Goal: Task Accomplishment & Management: Use online tool/utility

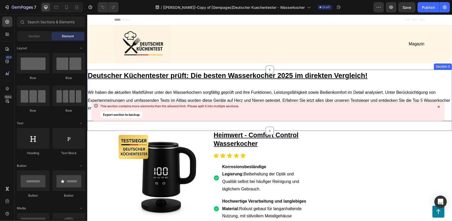
click at [445, 83] on div "Deutscher Küchentester prüft: Die besten Wasserkocher 2025 im direkten Vergleic…" at bounding box center [269, 99] width 365 height 61
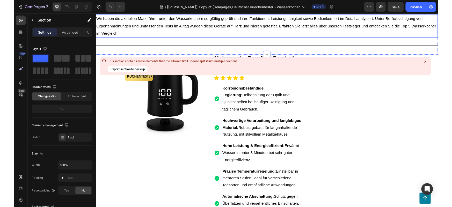
scroll to position [86, 0]
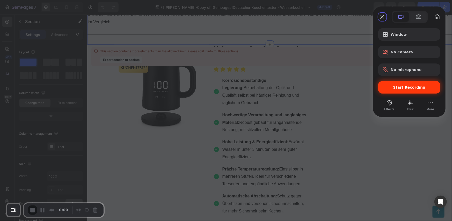
click at [396, 91] on div "Start Recording" at bounding box center [409, 87] width 62 height 12
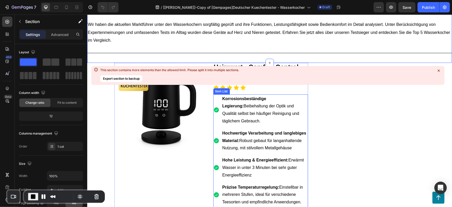
scroll to position [68, 0]
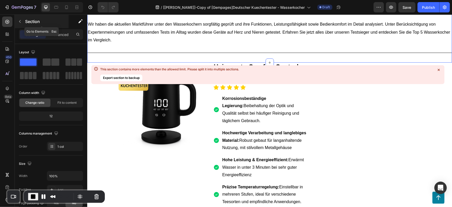
click at [37, 19] on p "Section" at bounding box center [46, 21] width 42 height 6
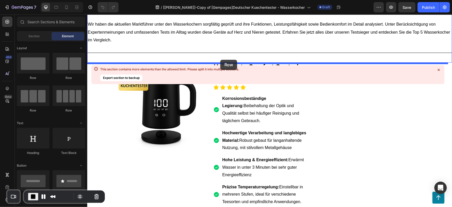
drag, startPoint x: 156, startPoint y: 77, endPoint x: 220, endPoint y: 60, distance: 66.6
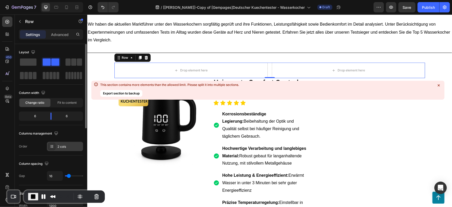
scroll to position [86, 0]
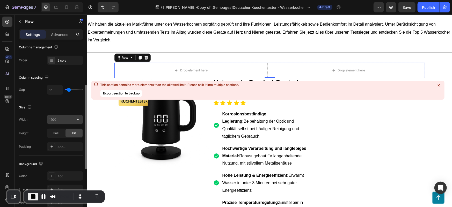
click at [60, 117] on input "1200" at bounding box center [65, 119] width 36 height 9
type input "1240"
click at [58, 111] on div "Size" at bounding box center [51, 107] width 64 height 8
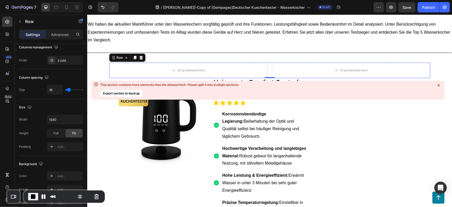
scroll to position [0, 0]
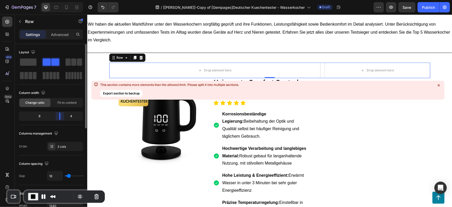
drag, startPoint x: 50, startPoint y: 118, endPoint x: 52, endPoint y: 130, distance: 12.3
click at [60, 0] on body "7 Version history / [[PERSON_NAME]]-Copy of [Gempages]Deutscher Kuechentester -…" at bounding box center [226, 0] width 452 height 0
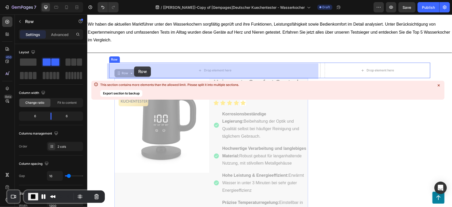
drag, startPoint x: 125, startPoint y: 74, endPoint x: 134, endPoint y: 66, distance: 12.0
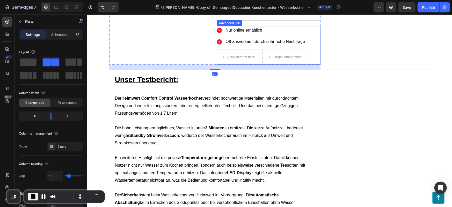
scroll to position [327, 0]
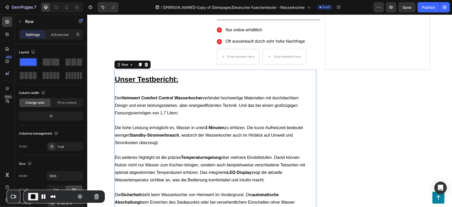
scroll to position [241, 0]
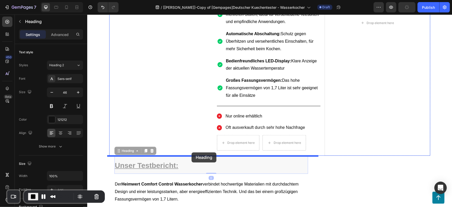
drag, startPoint x: 183, startPoint y: 167, endPoint x: 191, endPoint y: 152, distance: 16.5
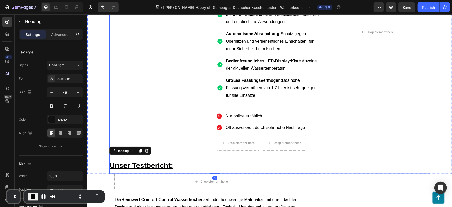
scroll to position [327, 0]
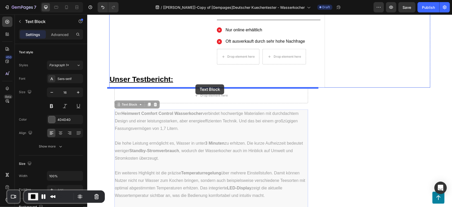
drag, startPoint x: 186, startPoint y: 119, endPoint x: 195, endPoint y: 84, distance: 36.3
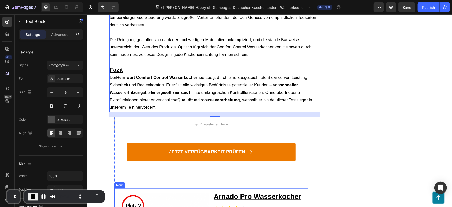
scroll to position [586, 0]
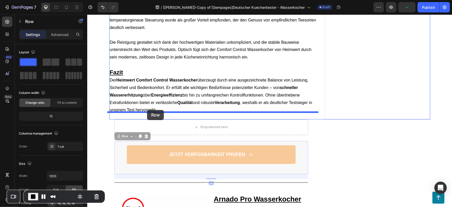
drag, startPoint x: 115, startPoint y: 146, endPoint x: 147, endPoint y: 110, distance: 48.4
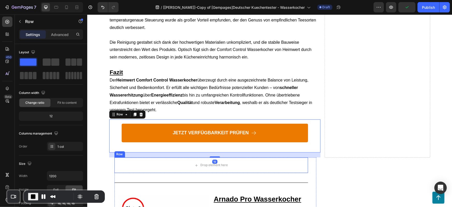
scroll to position [672, 0]
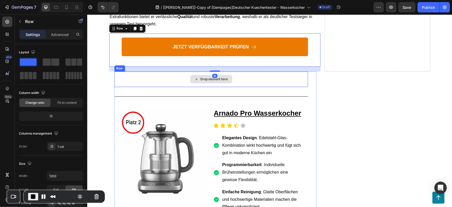
click at [167, 71] on div "Drop element here" at bounding box center [211, 79] width 194 height 16
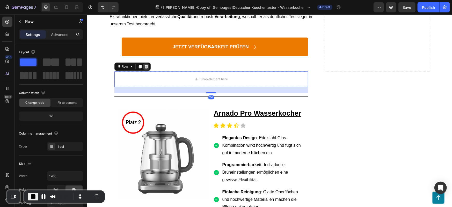
click at [144, 63] on div at bounding box center [146, 66] width 6 height 6
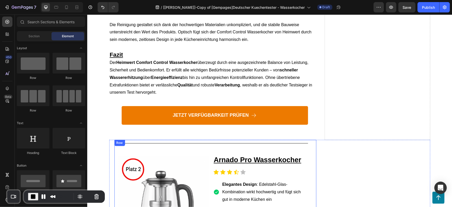
scroll to position [603, 0]
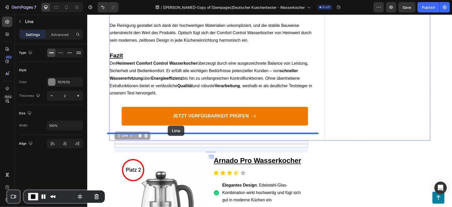
drag, startPoint x: 164, startPoint y: 137, endPoint x: 168, endPoint y: 126, distance: 12.1
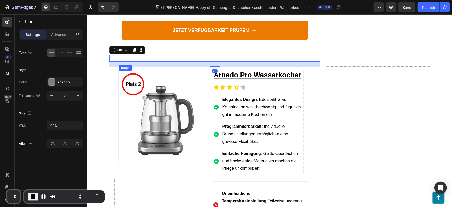
scroll to position [689, 0]
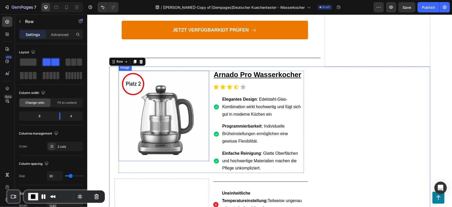
click at [118, 130] on img at bounding box center [163, 115] width 91 height 91
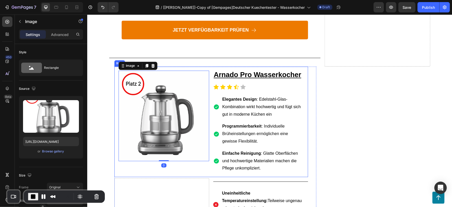
click at [115, 163] on div "Image 0 Arnado Pro Wasserkocher Text Block Icon Icon Icon Icon Icon Icon List E…" at bounding box center [211, 121] width 194 height 111
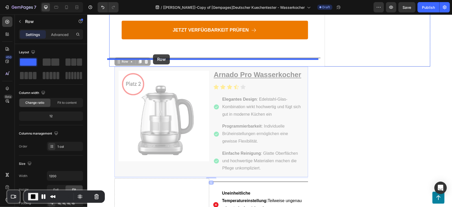
drag, startPoint x: 124, startPoint y: 54, endPoint x: 153, endPoint y: 54, distance: 29.3
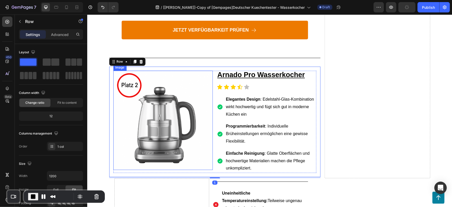
scroll to position [776, 0]
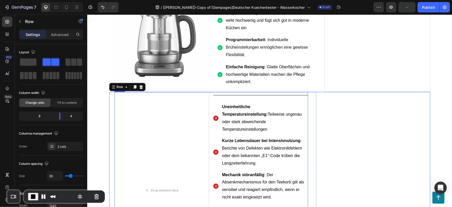
click at [208, 94] on div "Drop element here Title Line Image Uneinheitliche Temperatureinstellung: Teilwe…" at bounding box center [211, 190] width 194 height 197
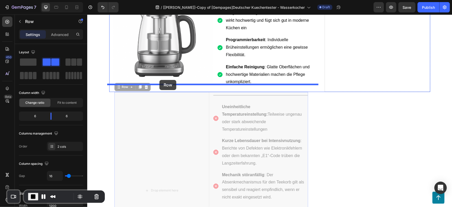
drag, startPoint x: 120, startPoint y: 81, endPoint x: 159, endPoint y: 80, distance: 38.9
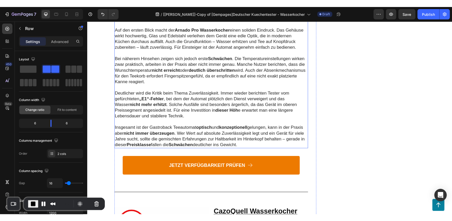
scroll to position [948, 0]
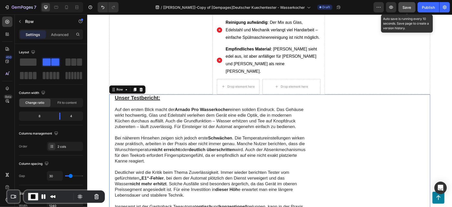
click at [404, 7] on span "Save" at bounding box center [407, 7] width 9 height 4
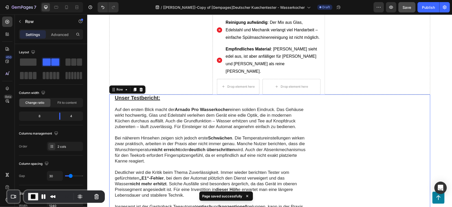
click at [33, 199] on span "End Recording" at bounding box center [33, 197] width 6 height 6
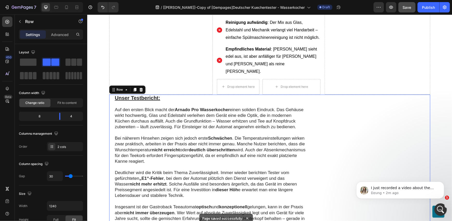
scroll to position [0, 0]
